Goal: Task Accomplishment & Management: Use online tool/utility

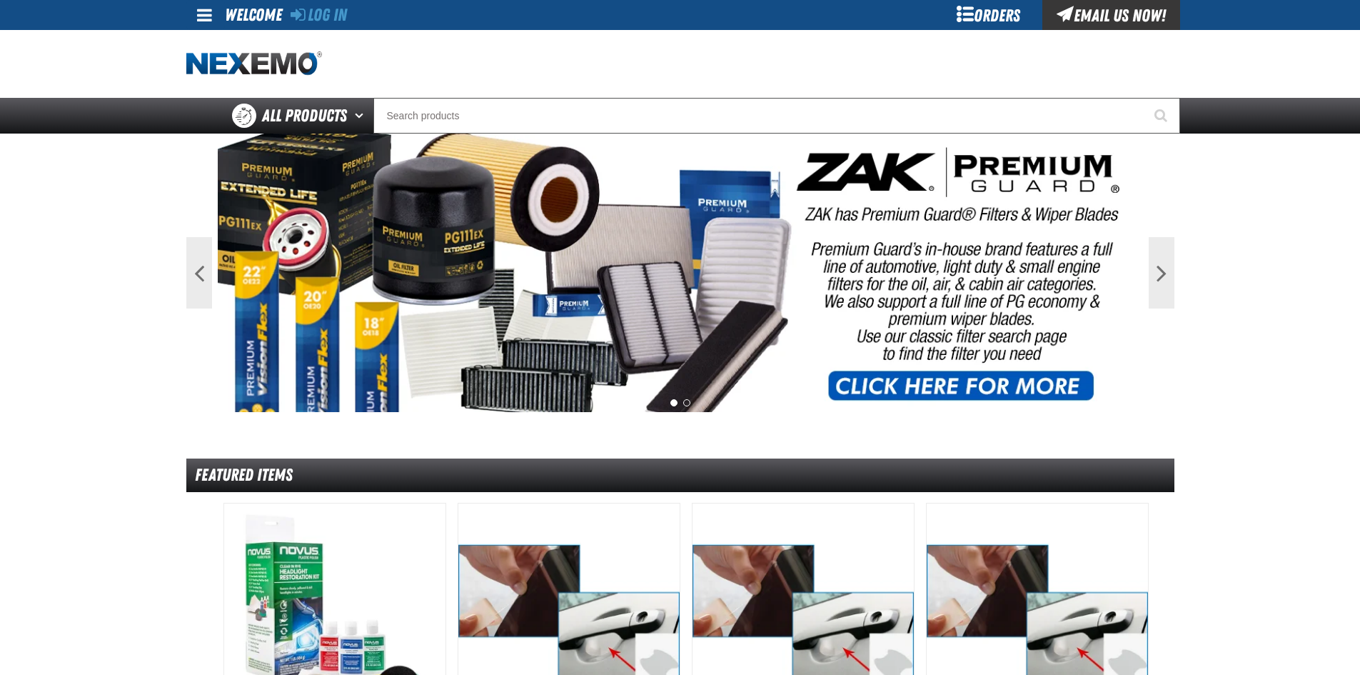
click at [984, 29] on div "Orders" at bounding box center [988, 15] width 107 height 30
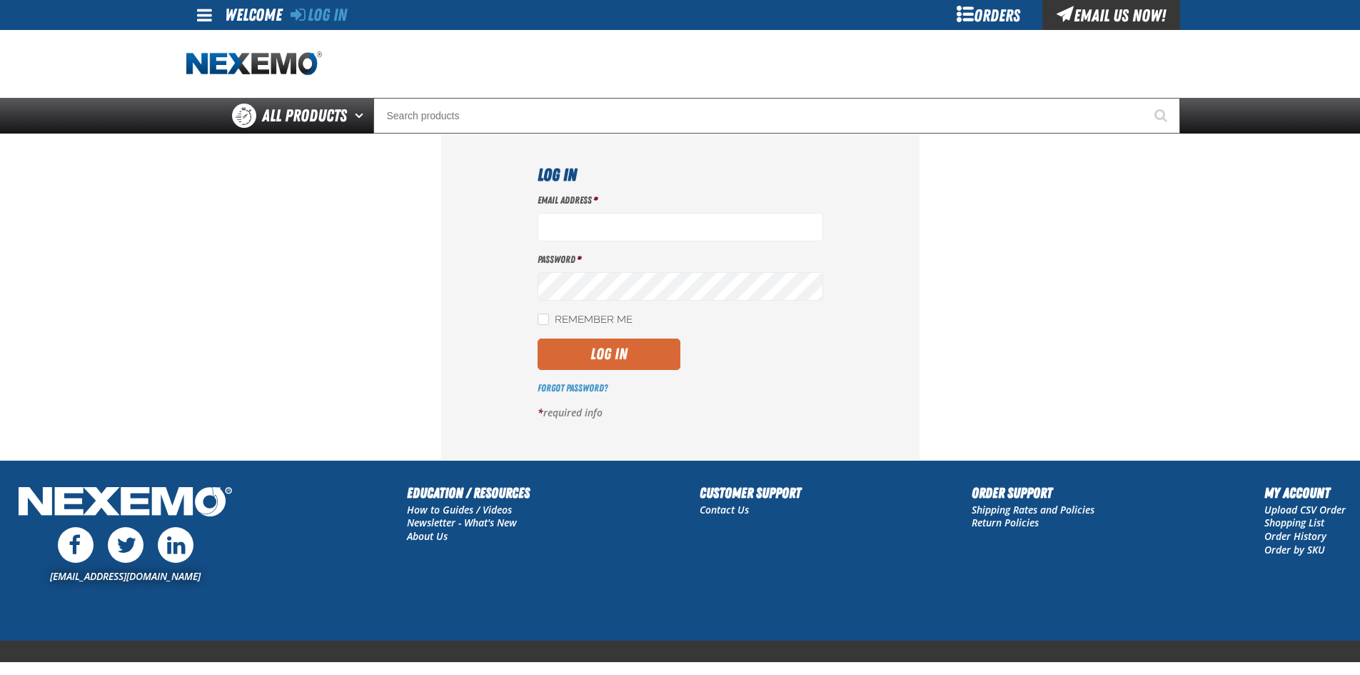
type input "[EMAIL_ADDRESS][DOMAIN_NAME]"
click at [627, 351] on button "Log In" at bounding box center [609, 353] width 143 height 31
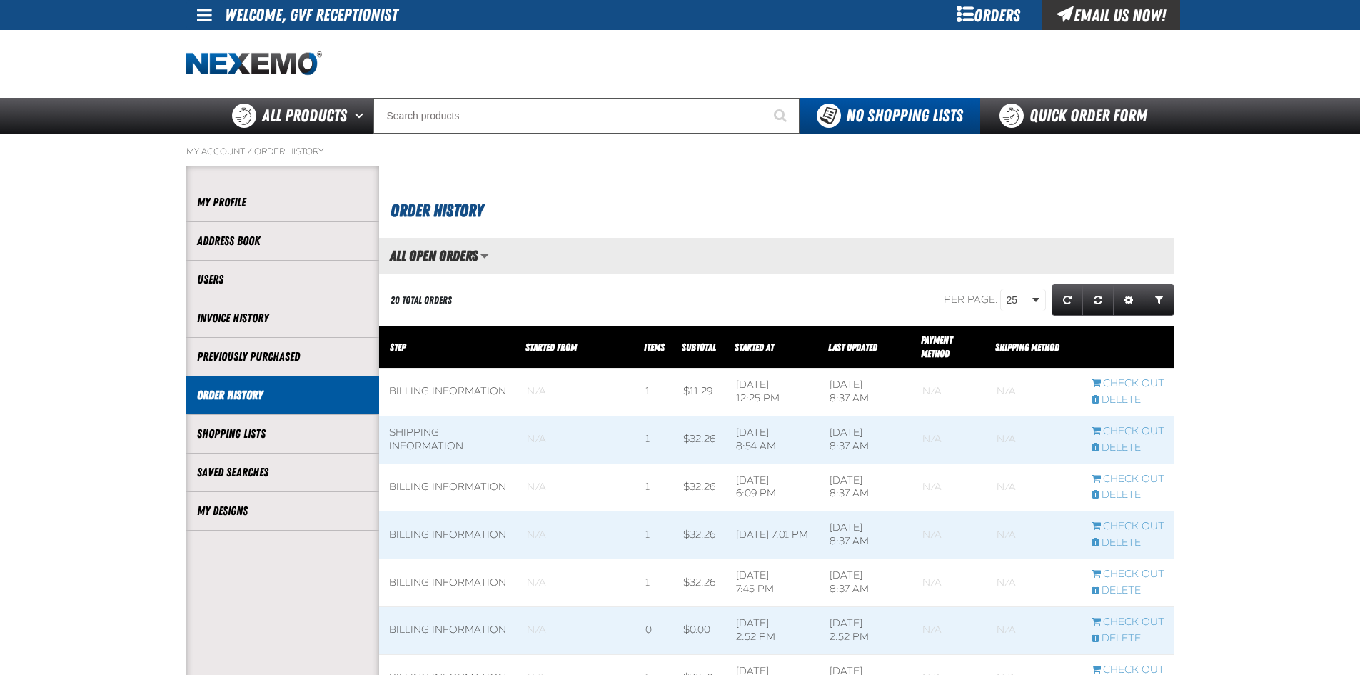
scroll to position [1, 1]
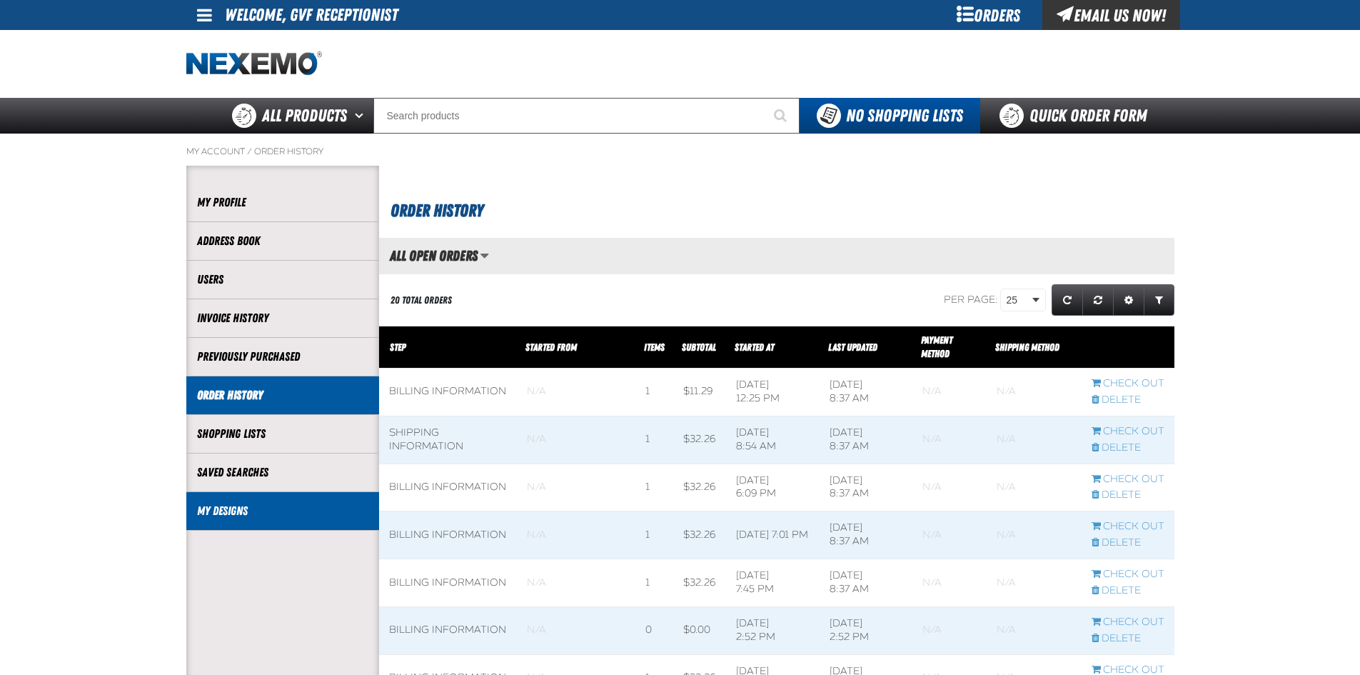
drag, startPoint x: 286, startPoint y: 521, endPoint x: 291, endPoint y: 505, distance: 16.3
click at [286, 519] on li "My Designs" at bounding box center [282, 511] width 193 height 39
click at [248, 508] on link "My Designs" at bounding box center [282, 511] width 171 height 16
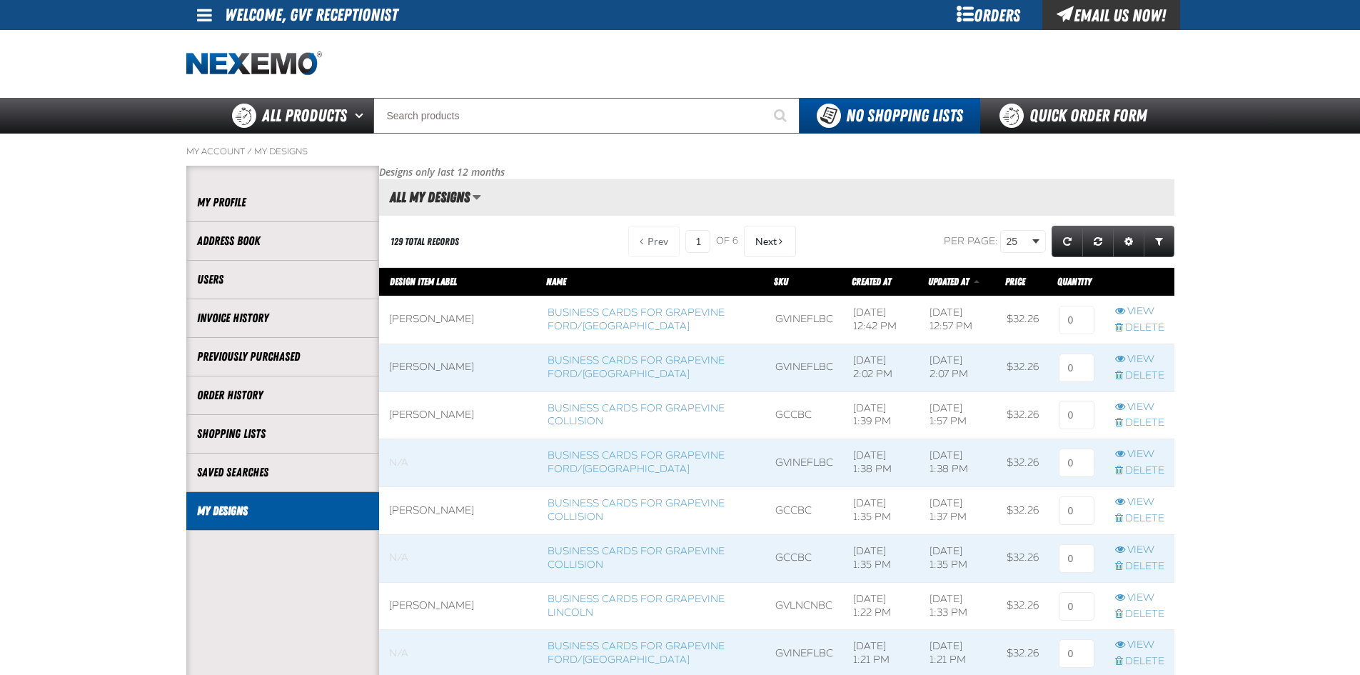
scroll to position [1, 1]
click at [588, 326] on link "Business Cards for Grapevine Ford/[GEOGRAPHIC_DATA]" at bounding box center [636, 319] width 177 height 26
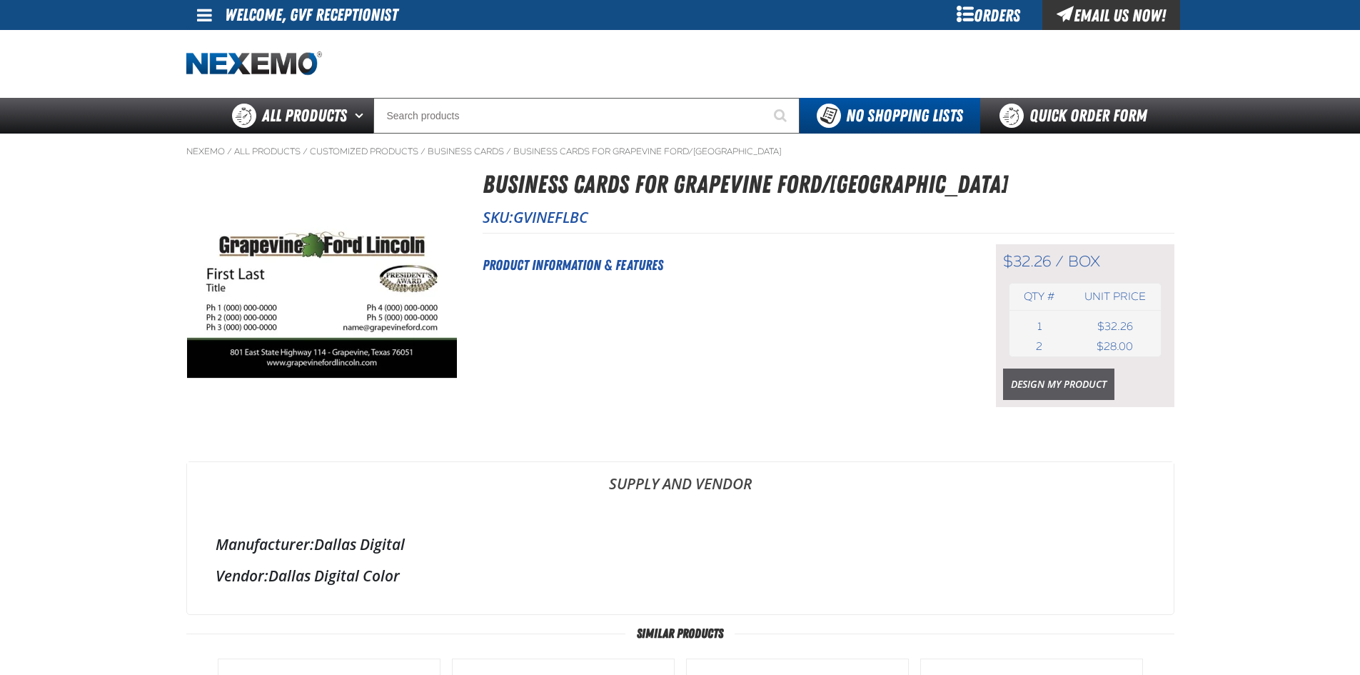
click at [1091, 378] on link "Design My Product" at bounding box center [1058, 383] width 111 height 31
